Goal: Transaction & Acquisition: Book appointment/travel/reservation

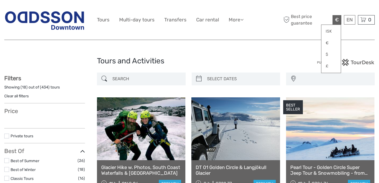
select select
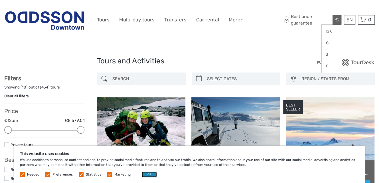
click at [150, 174] on button "OK" at bounding box center [149, 175] width 15 height 6
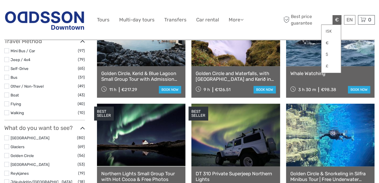
scroll to position [228, 0]
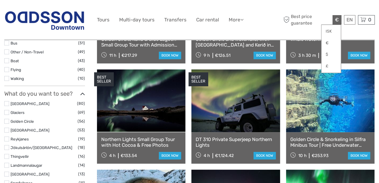
click at [7, 156] on label at bounding box center [6, 156] width 5 height 5
click at [0, 0] on input "checkbox" at bounding box center [0, 0] width 0 height 0
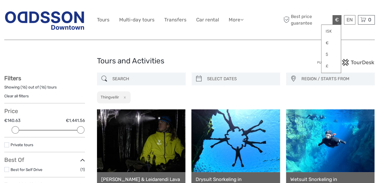
click at [126, 98] on button "x" at bounding box center [124, 97] width 8 height 6
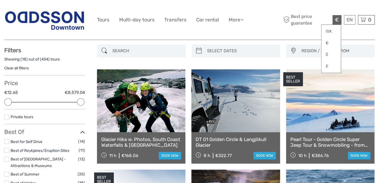
scroll to position [32, 0]
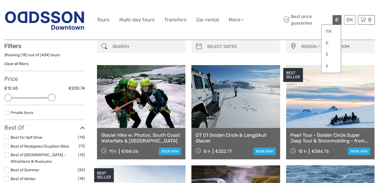
drag, startPoint x: 81, startPoint y: 99, endPoint x: 52, endPoint y: 101, distance: 29.5
click at [52, 101] on div "Price €12.65 €200.74 Clear" at bounding box center [44, 90] width 81 height 30
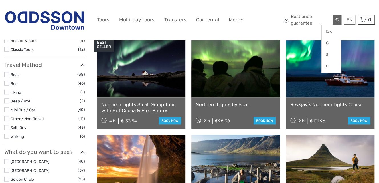
scroll to position [32, 0]
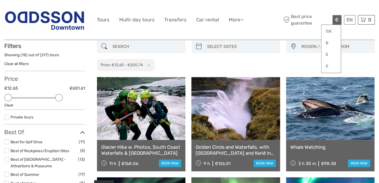
drag, startPoint x: 53, startPoint y: 97, endPoint x: 58, endPoint y: 98, distance: 4.4
click at [58, 98] on div at bounding box center [58, 97] width 7 height 7
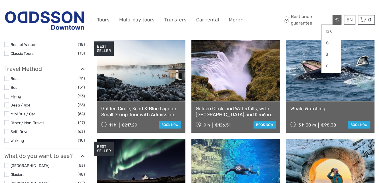
scroll to position [175, 0]
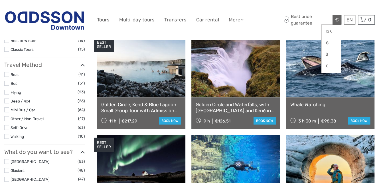
click at [9, 136] on label at bounding box center [6, 136] width 5 height 5
click at [0, 0] on input "checkbox" at bounding box center [0, 0] width 0 height 0
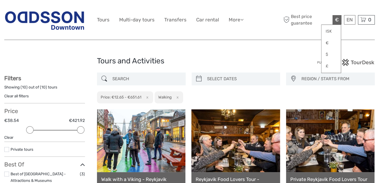
click at [180, 98] on button "x" at bounding box center [177, 97] width 8 height 6
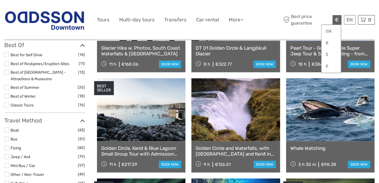
scroll to position [118, 0]
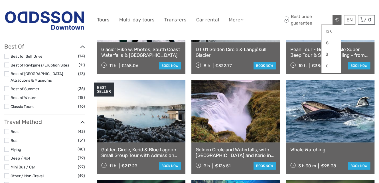
click at [5, 96] on label at bounding box center [6, 97] width 5 height 5
click at [0, 0] on input "checkbox" at bounding box center [0, 0] width 0 height 0
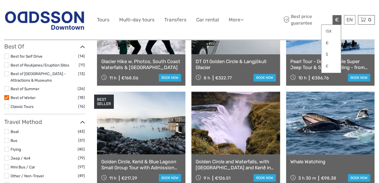
scroll to position [46, 0]
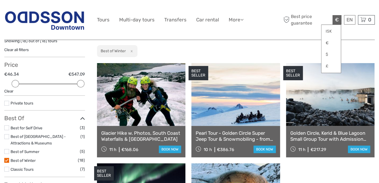
scroll to position [32, 0]
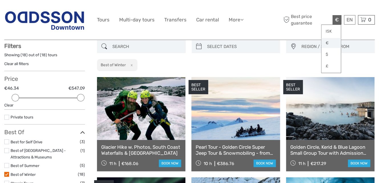
click at [326, 42] on link "€" at bounding box center [331, 43] width 19 height 10
click at [221, 77] on link at bounding box center [236, 108] width 88 height 63
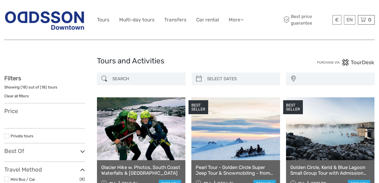
select select
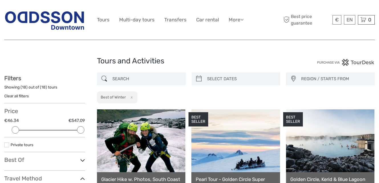
scroll to position [61, 0]
